Goal: Task Accomplishment & Management: Use online tool/utility

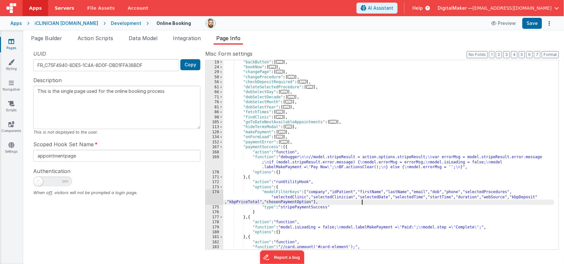
scroll to position [50, 0]
click at [18, 24] on div "Apps" at bounding box center [16, 23] width 12 height 6
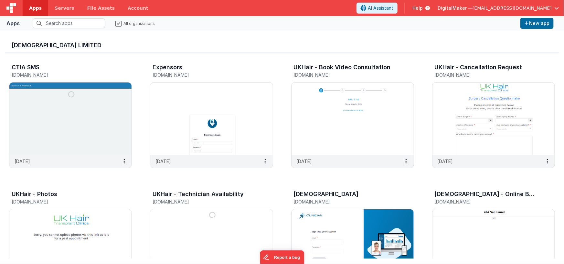
click at [347, 210] on img at bounding box center [353, 245] width 122 height 72
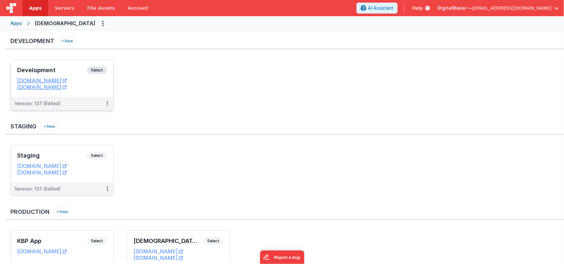
click at [77, 67] on h3 "Development" at bounding box center [52, 70] width 70 height 6
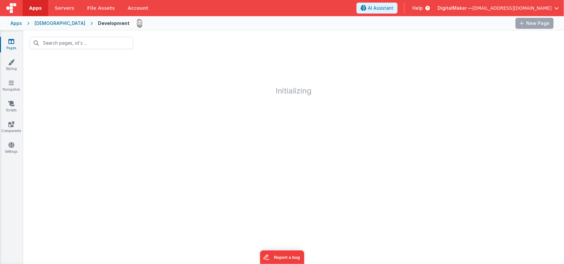
click at [14, 42] on icon at bounding box center [11, 41] width 6 height 6
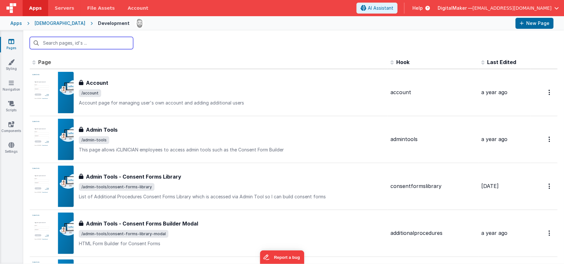
click at [92, 42] on input "text" at bounding box center [82, 43] width 104 height 12
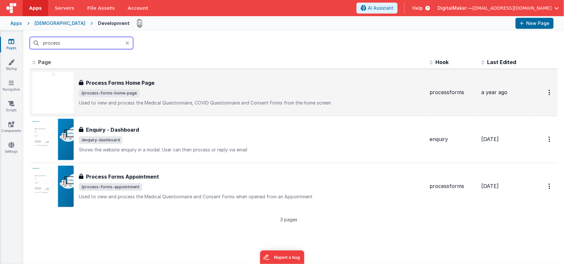
type input "process"
click at [113, 89] on span "/process-forms-home-page" at bounding box center [109, 93] width 60 height 8
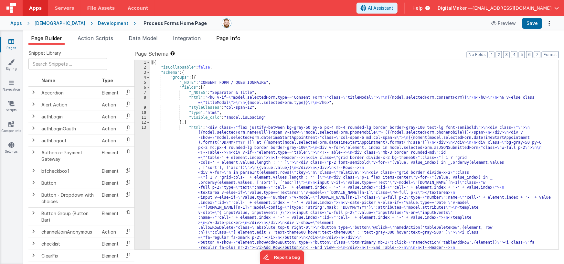
click at [227, 44] on li "Page Info" at bounding box center [228, 39] width 29 height 10
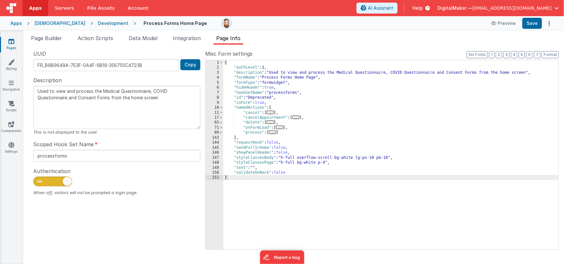
click at [273, 133] on span "..." at bounding box center [272, 132] width 7 height 4
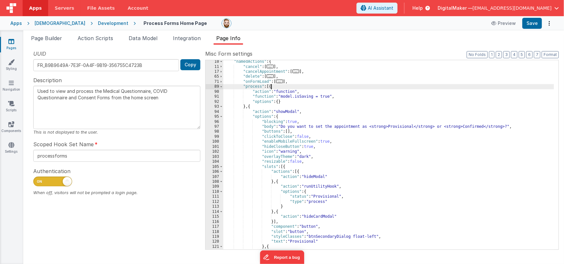
scroll to position [46, 0]
click at [43, 38] on span "Page Builder" at bounding box center [46, 38] width 31 height 6
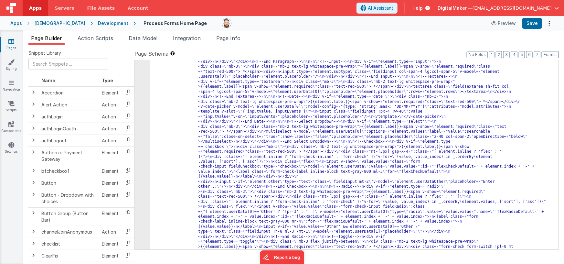
scroll to position [221, 0]
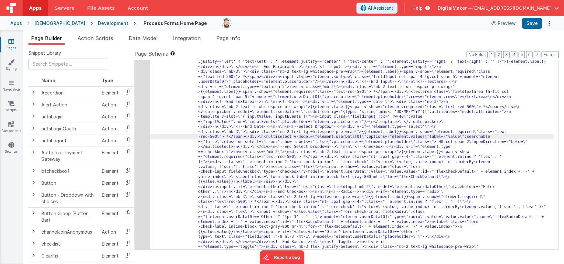
click at [142, 143] on div "13" at bounding box center [143, 124] width 16 height 440
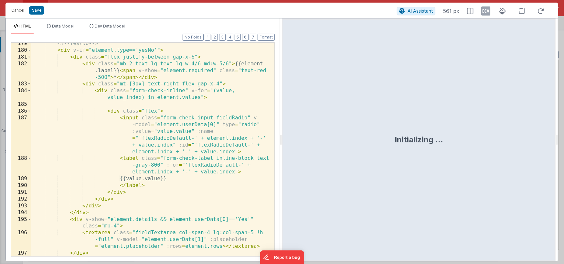
scroll to position [2099, 0]
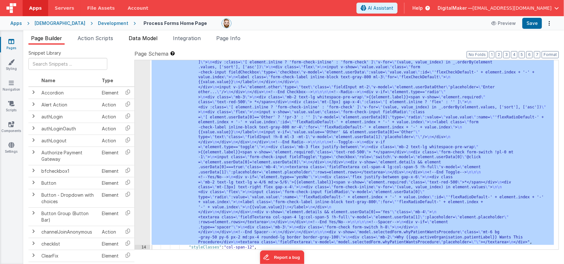
click at [136, 38] on span "Data Model" at bounding box center [143, 38] width 29 height 6
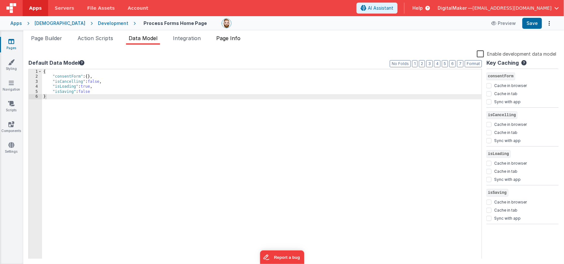
click at [236, 39] on span "Page Info" at bounding box center [228, 38] width 24 height 6
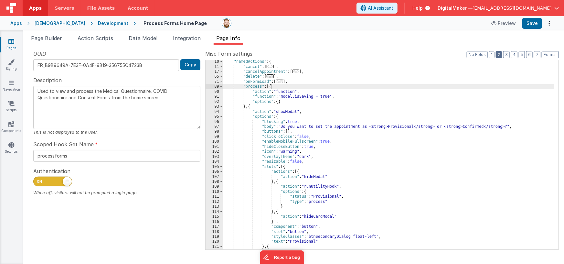
click at [502, 55] on button "2" at bounding box center [499, 54] width 6 height 7
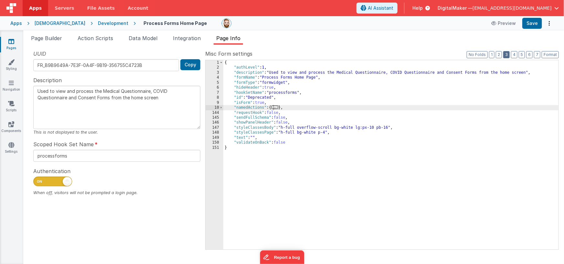
click at [508, 55] on button "3" at bounding box center [507, 54] width 6 height 7
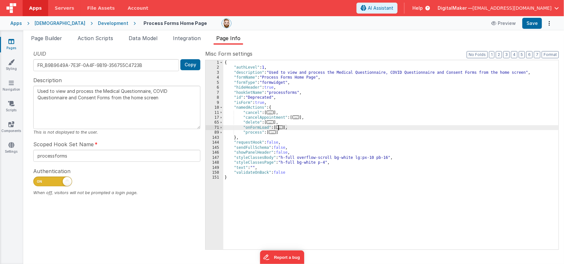
click at [281, 126] on span "..." at bounding box center [279, 127] width 7 height 4
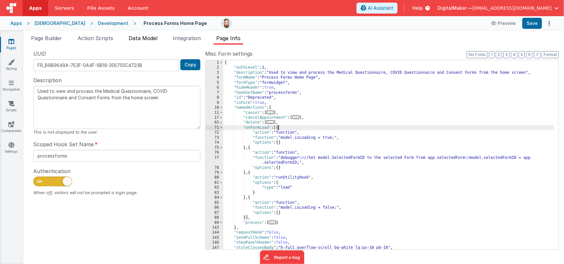
click at [135, 38] on span "Data Model" at bounding box center [143, 38] width 29 height 6
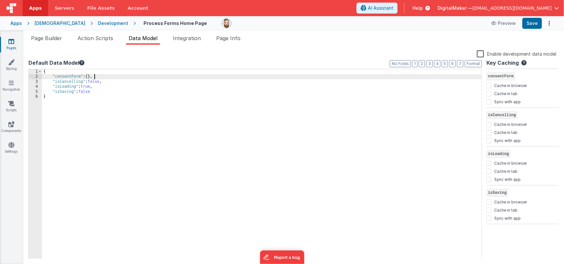
click at [104, 79] on div "{ "consentForm" : { } , "isCancelling" : false , "isLoading" : true , "isSaving…" at bounding box center [262, 169] width 440 height 200
click at [50, 38] on span "Page Builder" at bounding box center [46, 38] width 31 height 6
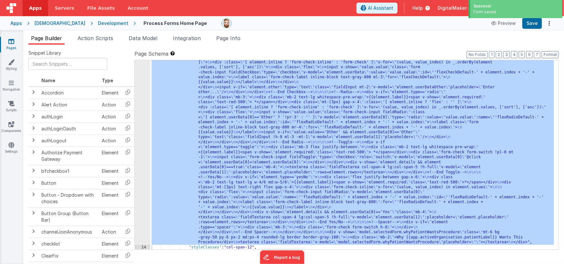
click at [223, 119] on div ""html" : "<div class= \" flex justify-between bg-gray-50 py-6 px-4 mb-4 rounded…" at bounding box center [352, 122] width 404 height 634
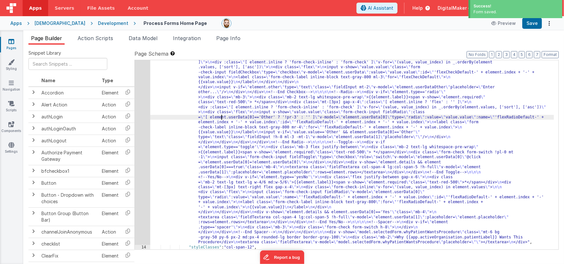
click at [143, 122] on div "13" at bounding box center [143, 25] width 16 height 440
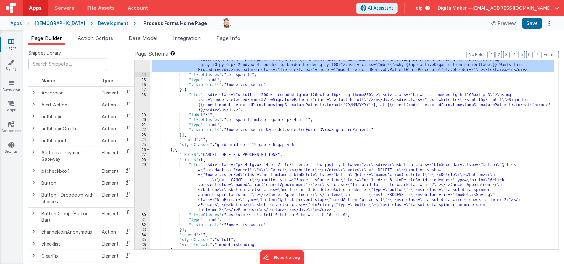
scroll to position [510, 0]
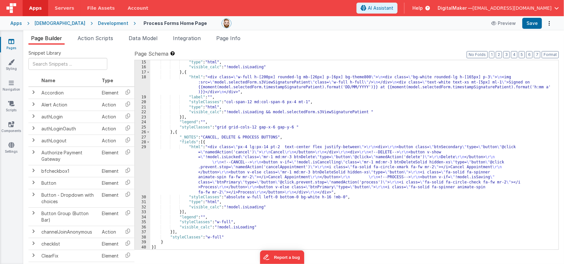
click at [245, 172] on div ""type" : "html" , "visible_calc" : "!model.isLoading" } , { "html" : "<div clas…" at bounding box center [352, 160] width 404 height 200
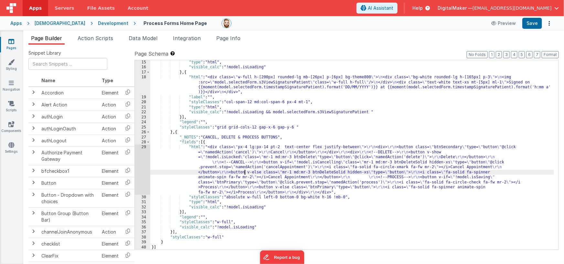
click at [144, 169] on div "29" at bounding box center [143, 170] width 16 height 50
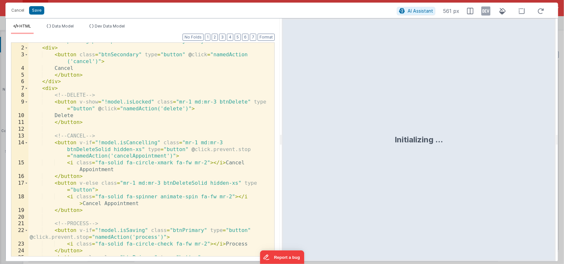
scroll to position [43, 0]
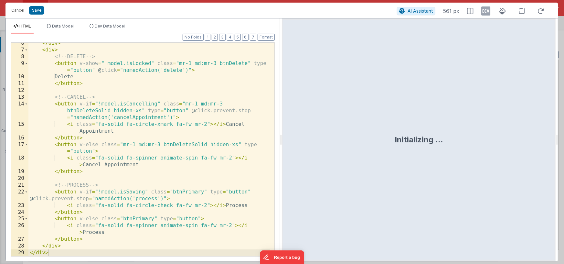
click at [145, 191] on div "</ div > < div > <!-- DELETE --> < button v-show = "!model.isLocked" class = "m…" at bounding box center [149, 153] width 242 height 227
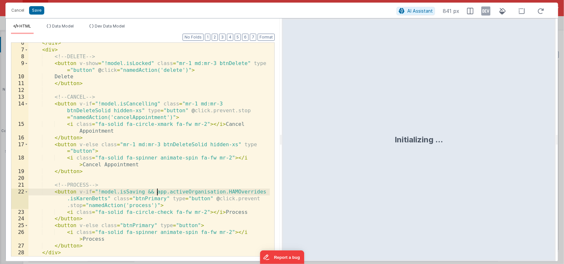
click at [157, 191] on div "</ div > < div > <!-- DELETE --> < button v-show = "!model.isLocked" class = "m…" at bounding box center [149, 153] width 242 height 227
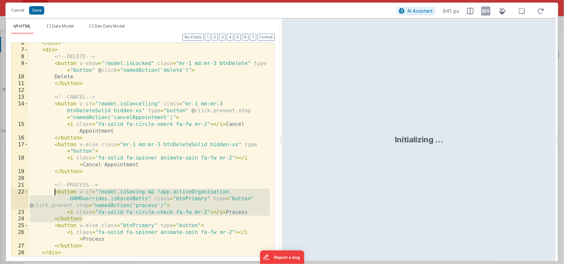
drag, startPoint x: 90, startPoint y: 218, endPoint x: 55, endPoint y: 192, distance: 42.8
click at [55, 192] on div "</ div > < div > <!-- DELETE --> < button v-show = "!model.isLocked" class = "m…" at bounding box center [149, 153] width 242 height 227
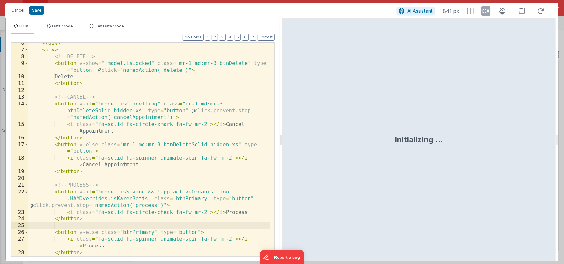
paste textarea
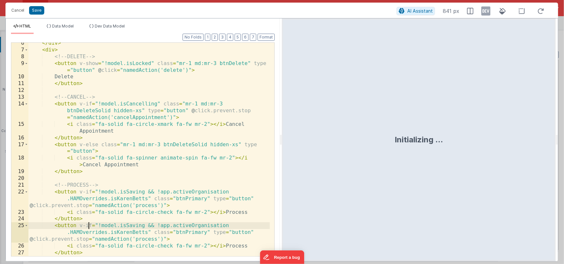
click at [87, 225] on div "</ div > < div > <!-- DELETE --> < button v-show = "!model.isLocked" class = "m…" at bounding box center [149, 153] width 242 height 227
click at [85, 227] on div "</ div > < div > <!-- DELETE --> < button v-show = "!model.isLocked" class = "m…" at bounding box center [149, 153] width 242 height 227
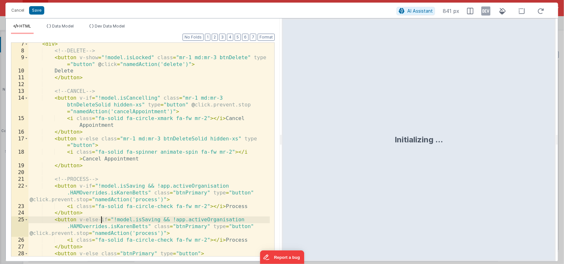
scroll to position [84, 0]
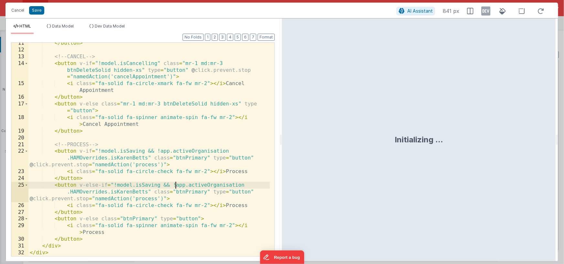
click at [175, 186] on div "</ button > <!-- CANCEL --> < button v-if = "!model.isCancelling" class = "mr-1…" at bounding box center [149, 153] width 242 height 227
click at [194, 198] on div "</ button > <!-- CANCEL --> < button v-if = "!model.isCancelling" class = "mr-1…" at bounding box center [149, 153] width 242 height 227
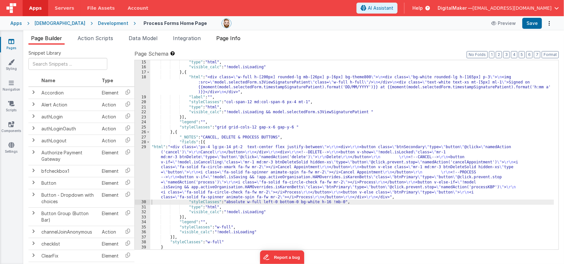
click at [226, 39] on span "Page Info" at bounding box center [228, 38] width 24 height 6
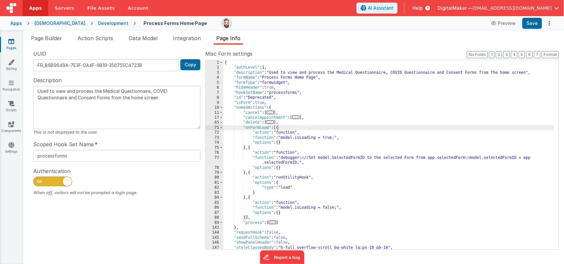
click at [285, 223] on div "{ "authLevel" : 1 , "description" : "Used to view and process the Medical Quest…" at bounding box center [388, 160] width 331 height 200
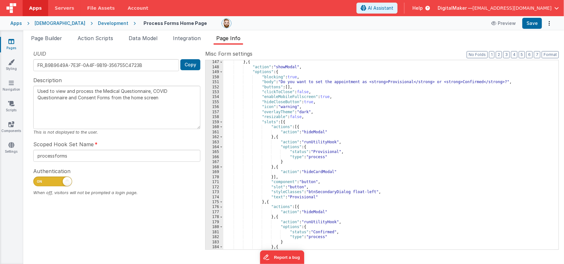
scroll to position [104, 0]
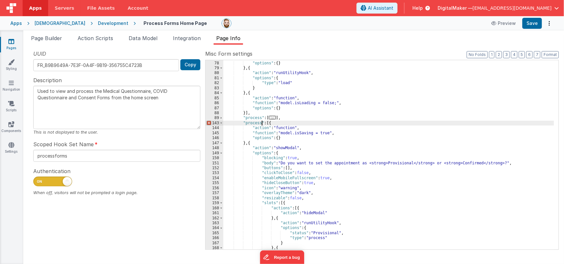
click at [262, 123] on div ""function" : "debugger \n //Set model.SelectedFormID to the selected Form from …" at bounding box center [388, 153] width 331 height 204
click at [357, 162] on div ""function" : "debugger \n //Set model.SelectedFormID to the selected Form from …" at bounding box center [388, 153] width 331 height 204
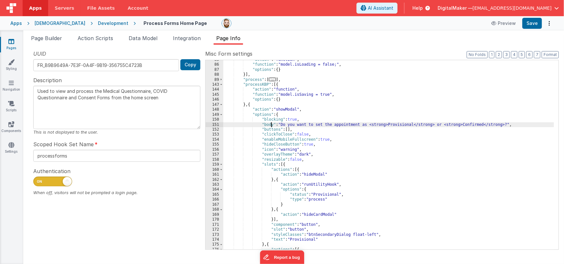
click at [270, 125] on div ""action" : "function" , "function" : "model.isLoading = false;" , "options" : {…" at bounding box center [388, 157] width 331 height 200
click at [212, 124] on div "151" at bounding box center [215, 124] width 18 height 5
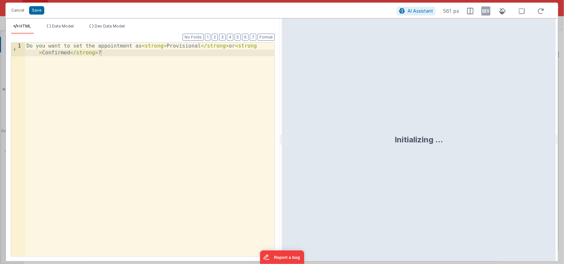
click at [74, 46] on div "Do you want to set the appointment as < strong > Provisional </ strong > or < s…" at bounding box center [149, 163] width 249 height 241
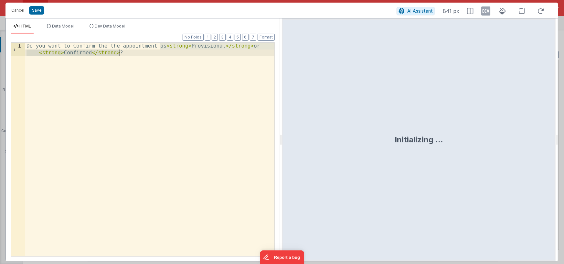
drag, startPoint x: 160, startPoint y: 46, endPoint x: 119, endPoint y: 54, distance: 41.2
click at [119, 54] on div "Do you want to Confirm the the appointment as < strong > Provisional </ strong …" at bounding box center [149, 163] width 249 height 241
click at [163, 47] on div "Do you want to Confirm the the appointment as < strong > Provisional </ strong …" at bounding box center [149, 163] width 249 height 241
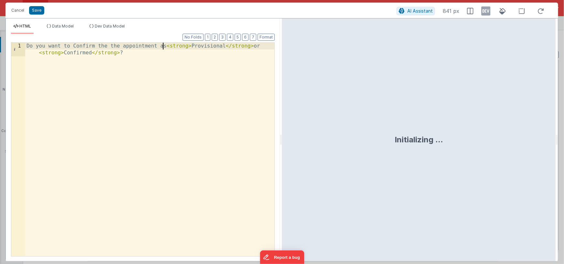
click at [165, 48] on div "Do you want to Confirm the the appointment as < strong > Provisional </ strong …" at bounding box center [149, 163] width 249 height 241
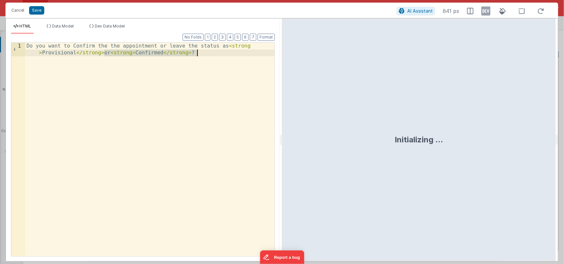
drag, startPoint x: 104, startPoint y: 54, endPoint x: 198, endPoint y: 52, distance: 93.8
click at [198, 52] on div "Do you want to Confirm the the appointment or leave the status as < strong > Pr…" at bounding box center [149, 163] width 249 height 241
click at [67, 55] on div "Do you want to Confirm the the appointment or leave the status as < strong > Pr…" at bounding box center [149, 163] width 249 height 241
click at [73, 46] on div "Do you want to Confirm the the appointment or leave the status as < strong > {{…" at bounding box center [149, 163] width 249 height 241
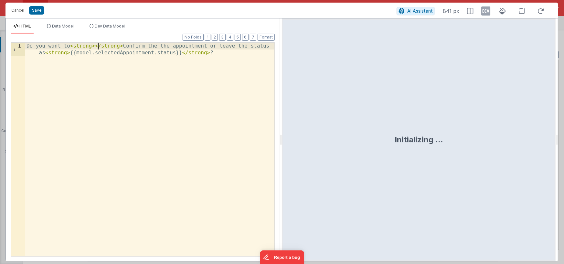
click at [126, 46] on div "Do you want to < strong > </ strong > Confirm the the appointment or leave the …" at bounding box center [149, 163] width 249 height 241
click at [120, 46] on div "Do you want to < strong > Confirm the the appointment or leave the status as < …" at bounding box center [149, 163] width 249 height 241
click at [168, 47] on div "Do you want to < strong > Confirm </ strong > the the appointment or leave the …" at bounding box center [149, 163] width 249 height 241
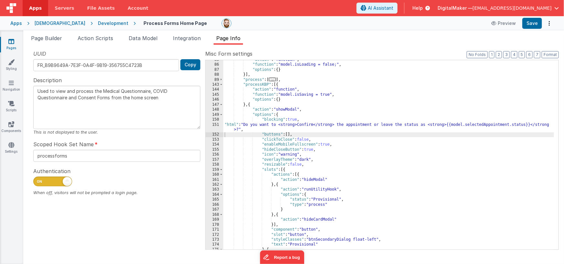
click at [233, 124] on div ""action" : "function" , "function" : "model.isLoading = false;" , "options" : {…" at bounding box center [388, 157] width 331 height 200
click at [224, 123] on div ""action" : "function" , "function" : "model.isLoading = false;" , "options" : {…" at bounding box center [388, 157] width 331 height 200
click at [273, 124] on div ""action" : "function" , "function" : "model.isLoading = false;" , "options" : {…" at bounding box center [388, 157] width 331 height 200
click at [295, 124] on div ""action" : "function" , "function" : "model.isLoading = false;" , "options" : {…" at bounding box center [388, 157] width 331 height 200
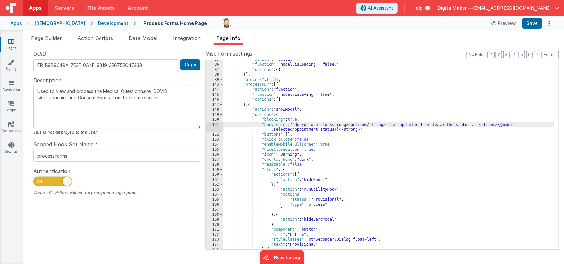
click at [363, 129] on div ""action" : "function" , "function" : "model.isLoading = false;" , "options" : {…" at bounding box center [388, 157] width 331 height 200
click at [500, 125] on div ""action" : "function" , "function" : "model.isLoading = false;" , "options" : {…" at bounding box center [388, 157] width 331 height 200
click at [504, 124] on div ""action" : "function" , "function" : "model.isLoading = false;" , "options" : {…" at bounding box center [388, 157] width 331 height 200
click at [337, 129] on div ""action" : "function" , "function" : "model.isLoading = false;" , "options" : {…" at bounding box center [388, 157] width 331 height 200
click at [342, 142] on div ""action" : "function" , "function" : "model.isLoading = false;" , "options" : {…" at bounding box center [388, 157] width 331 height 200
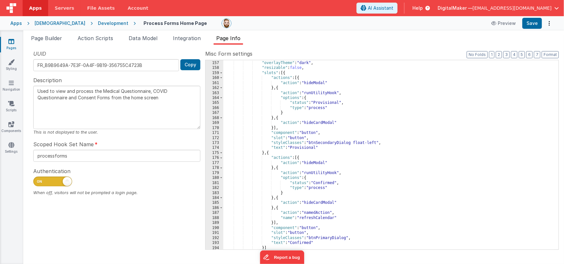
scroll to position [285, 0]
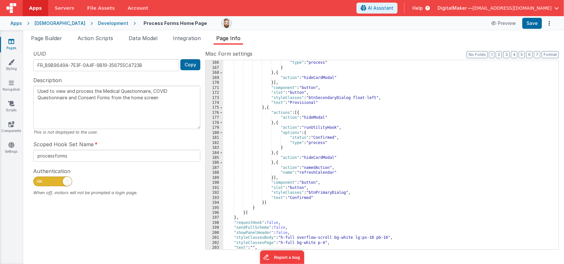
click at [307, 198] on div ""status" : "Provisional" , "type" : "process" } } , { "action" : "hideCardModal…" at bounding box center [388, 155] width 331 height 200
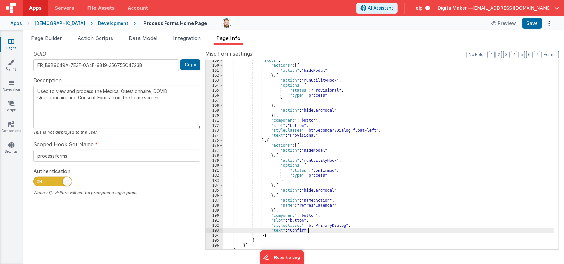
scroll to position [246, 0]
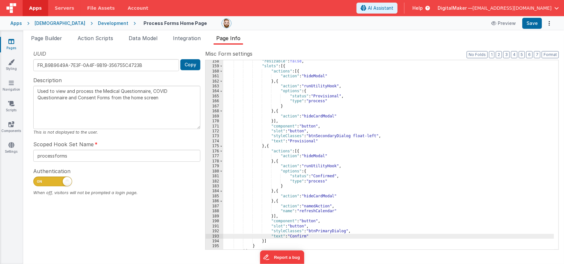
click at [309, 141] on div ""resizable" : false , "slots" : [{ "actions" : [{ "action" : "hideModal" } , { …" at bounding box center [388, 159] width 331 height 200
click at [325, 97] on div ""resizable" : false , "slots" : [{ "actions" : [{ "action" : "hideModal" } , { …" at bounding box center [388, 159] width 331 height 200
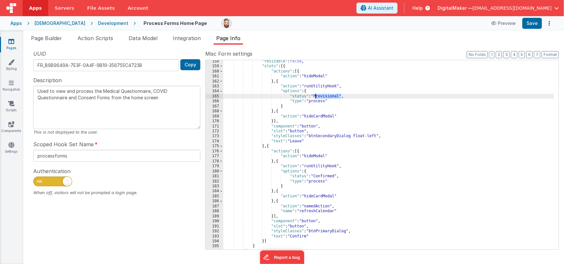
click at [325, 97] on div ""resizable" : false , "slots" : [{ "actions" : [{ "action" : "hideModal" } , { …" at bounding box center [388, 159] width 331 height 200
click at [538, 23] on button "Save" at bounding box center [533, 23] width 20 height 11
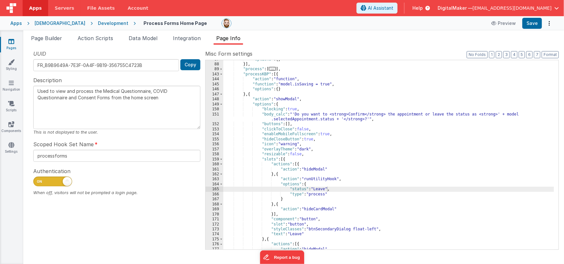
scroll to position [153, 0]
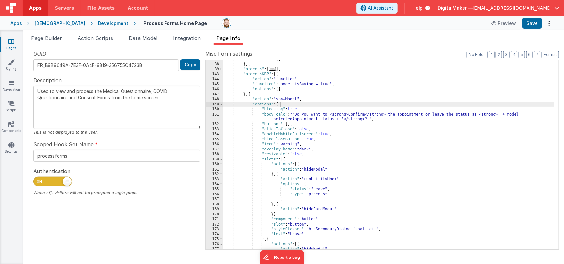
click at [295, 103] on div ""options" : { } }] , "process" : [ ... ] , "processKBP" : [{ "action" : "functi…" at bounding box center [388, 157] width 331 height 200
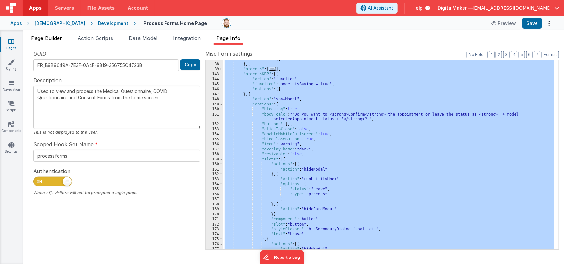
click at [62, 38] on span "Page Builder" at bounding box center [46, 38] width 31 height 6
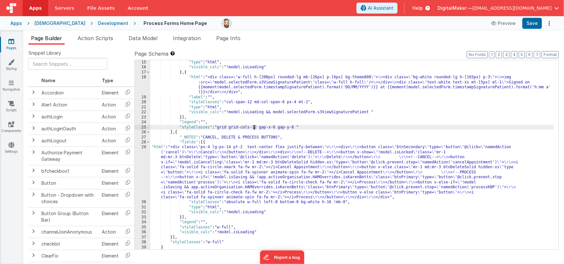
click at [254, 125] on div ""type" : "html" , "visible_calc" : "!model.isLoading" } , { "html" : "<div clas…" at bounding box center [352, 160] width 404 height 200
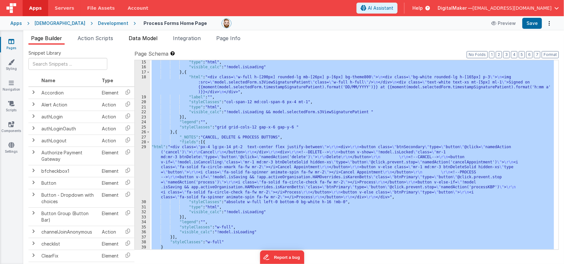
click at [141, 38] on span "Data Model" at bounding box center [143, 38] width 29 height 6
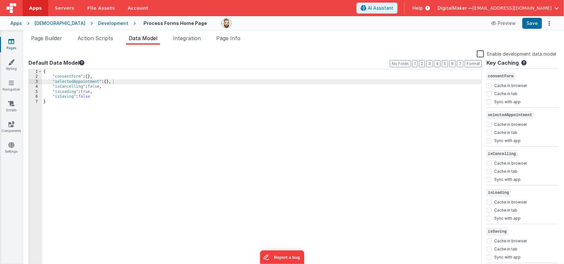
click at [197, 94] on div "{ "consentForm" : { } , "selectedAppointment" : { } , "isCancelling" : false , …" at bounding box center [262, 172] width 440 height 206
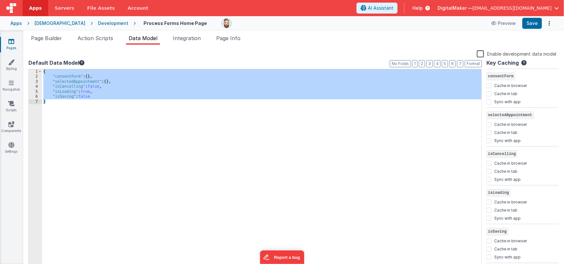
click at [85, 21] on icon at bounding box center [91, 23] width 13 height 6
click at [53, 23] on div "[DEMOGRAPHIC_DATA]" at bounding box center [60, 23] width 51 height 6
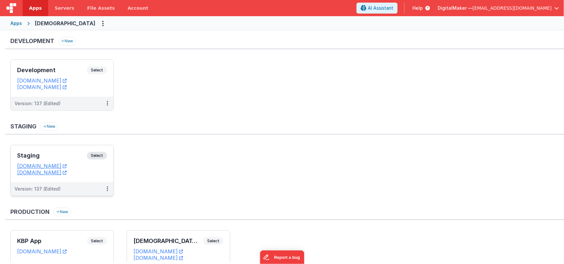
click at [54, 156] on h3 "Staging" at bounding box center [52, 155] width 70 height 6
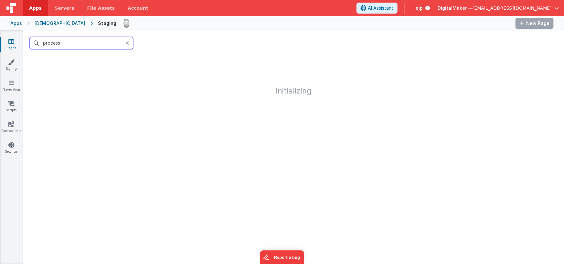
click at [111, 41] on input "process" at bounding box center [82, 43] width 104 height 12
type input "process"
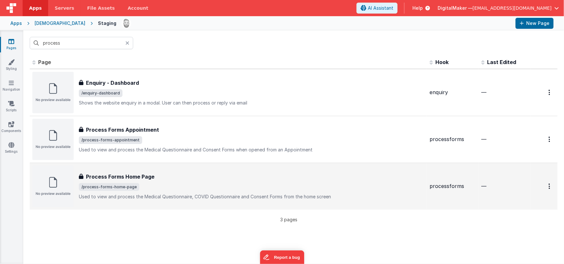
click at [192, 174] on div "Process Forms Home Page" at bounding box center [252, 177] width 346 height 8
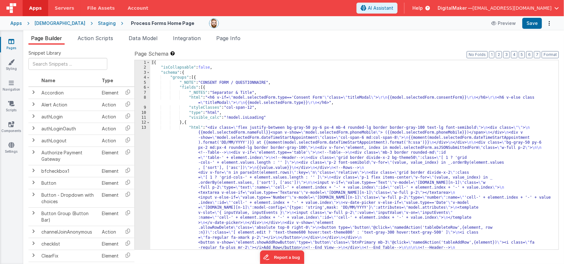
drag, startPoint x: 136, startPoint y: 38, endPoint x: 144, endPoint y: 56, distance: 20.4
click at [136, 38] on span "Data Model" at bounding box center [143, 38] width 29 height 6
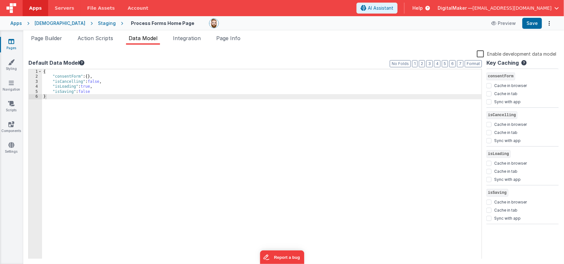
click at [182, 122] on div "{ "consentForm" : { } , "isCancelling" : false , "isLoading" : true , "isSaving…" at bounding box center [262, 169] width 440 height 200
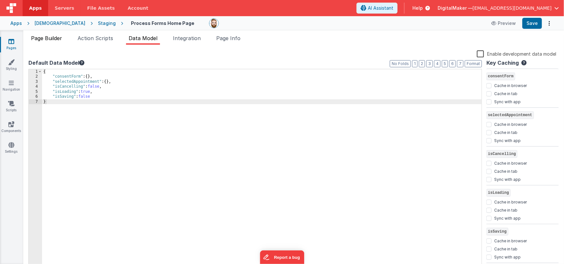
click at [52, 38] on span "Page Builder" at bounding box center [46, 38] width 31 height 6
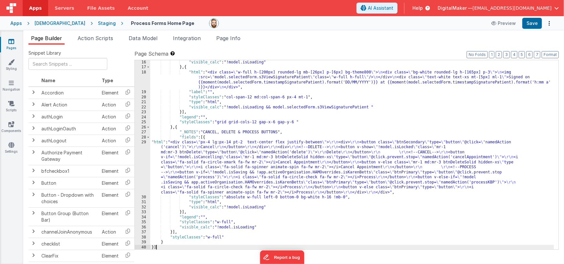
scroll to position [515, 0]
click at [219, 37] on span "Page Info" at bounding box center [228, 38] width 24 height 6
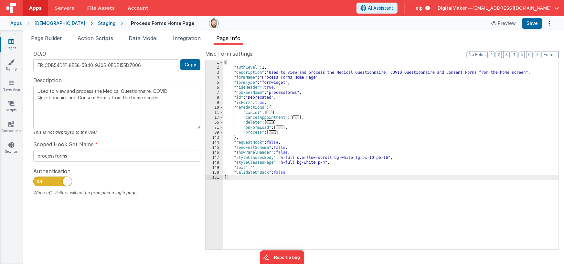
click at [251, 118] on div "{ "authLevel" : 1 , "description" : "Used to view and process the Medical Quest…" at bounding box center [391, 160] width 336 height 200
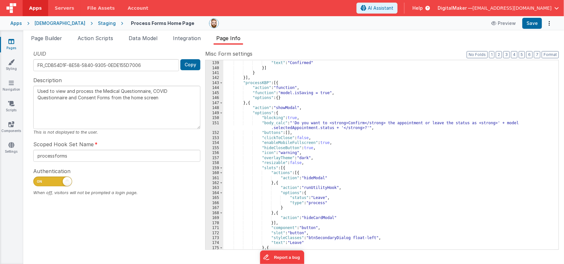
scroll to position [700, 0]
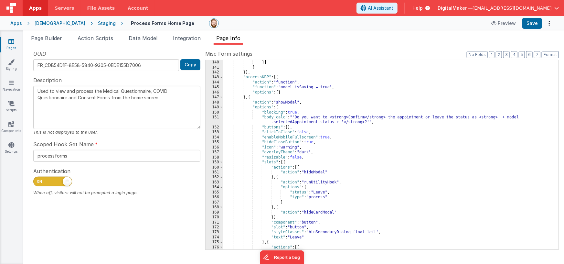
click at [434, 117] on div "}] } }] , "processKBP" : [{ "action" : "function" , "function" : "model.isSavin…" at bounding box center [388, 160] width 331 height 200
click at [534, 22] on button "Save" at bounding box center [533, 23] width 20 height 11
click at [17, 23] on div "Apps" at bounding box center [16, 23] width 12 height 6
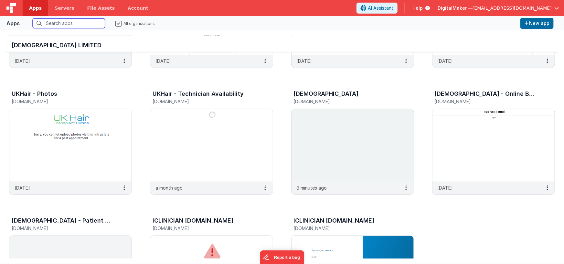
scroll to position [193, 0]
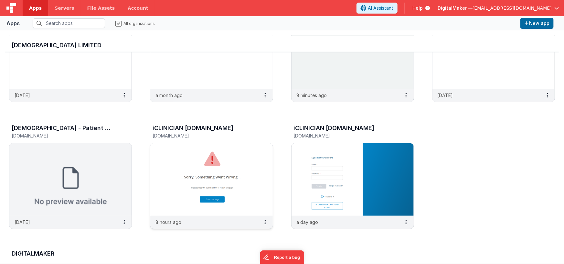
click at [219, 158] on img at bounding box center [211, 179] width 122 height 72
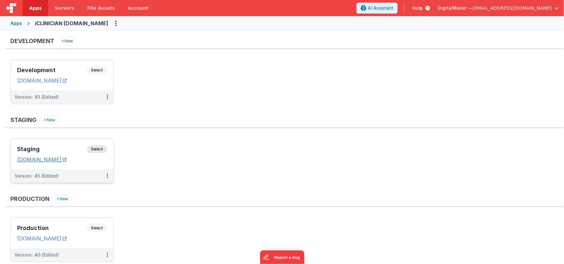
click at [67, 159] on link "[DOMAIN_NAME]" at bounding box center [41, 159] width 49 height 6
